Goal: Information Seeking & Learning: Learn about a topic

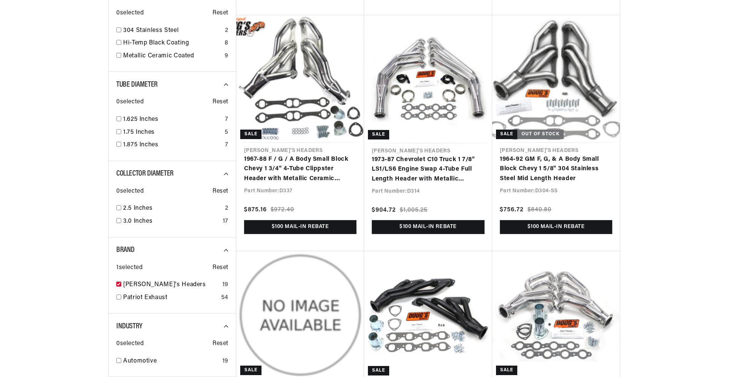
scroll to position [644, 0]
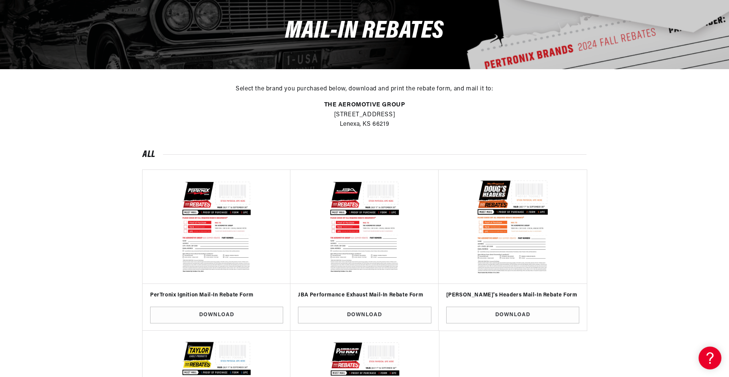
scroll to position [117, 0]
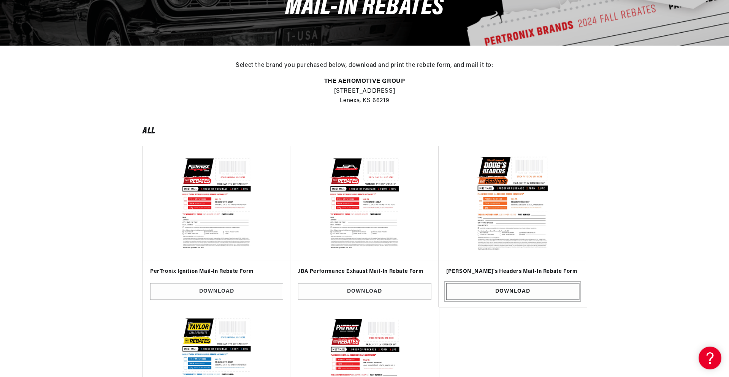
click at [520, 288] on link "Download" at bounding box center [512, 291] width 133 height 17
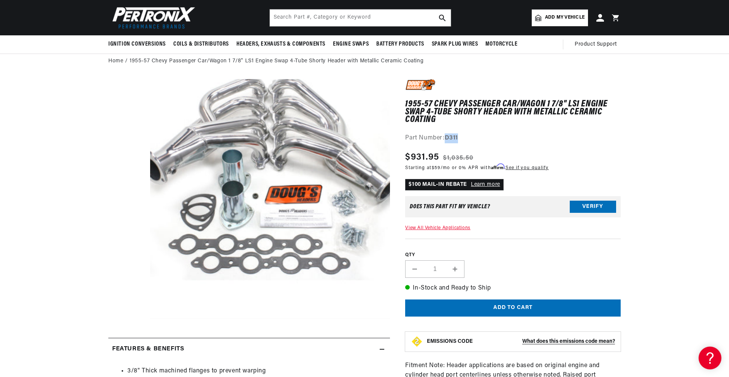
scroll to position [0, 813]
